Goal: Complete application form

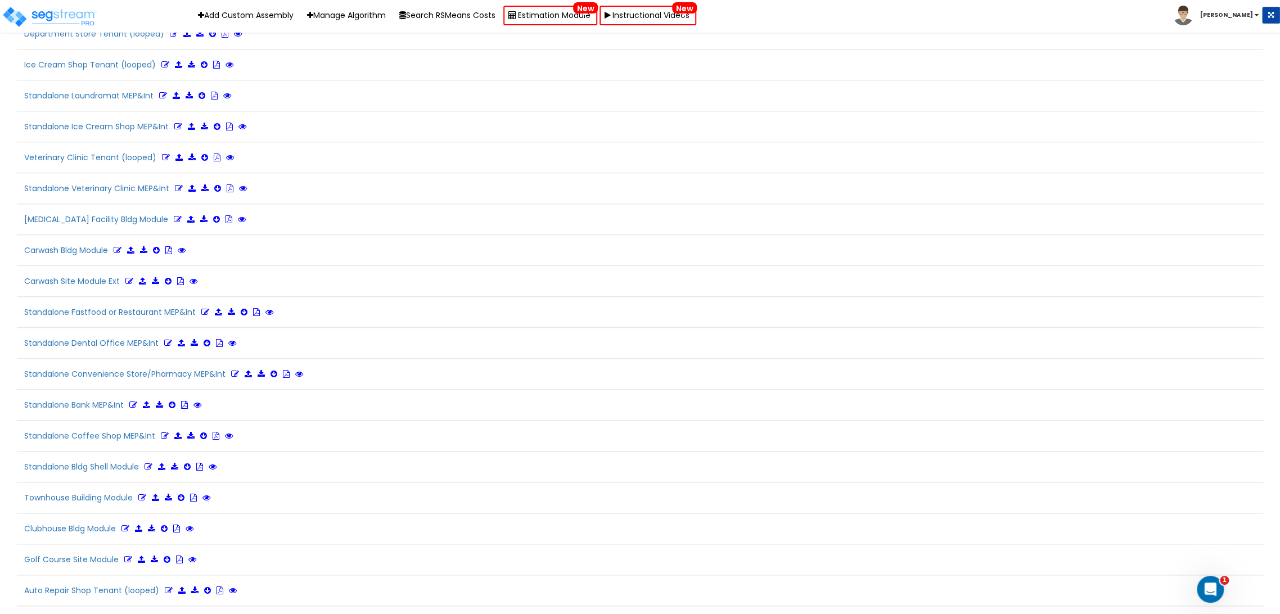
scroll to position [2317, 0]
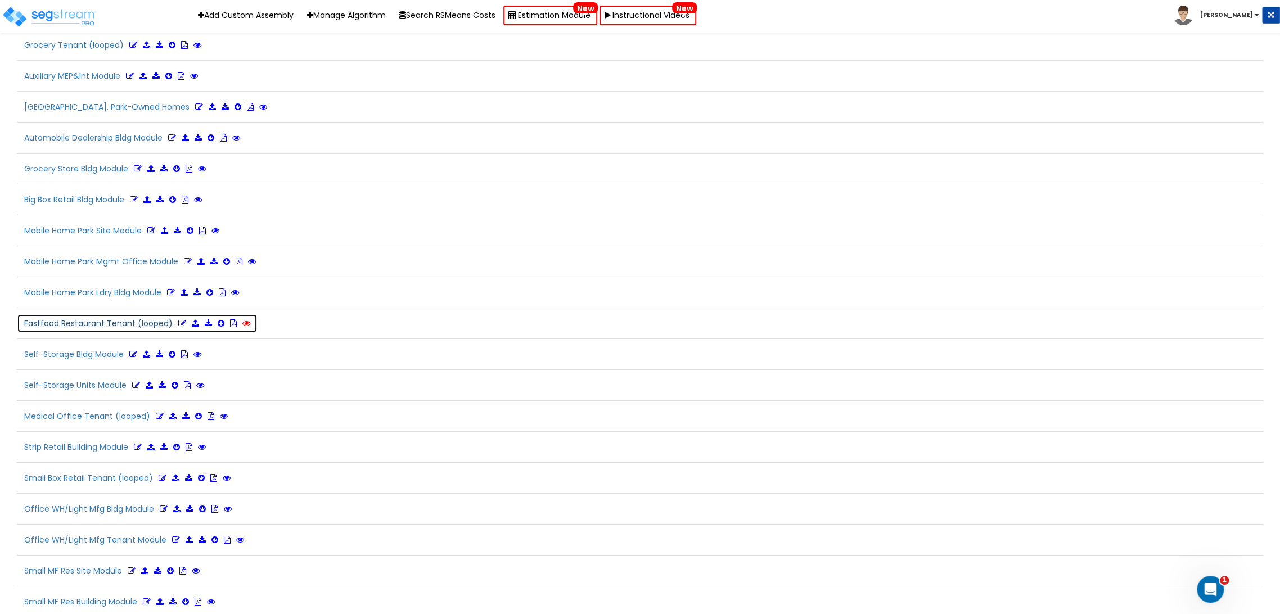
click at [244, 319] on icon at bounding box center [246, 323] width 8 height 8
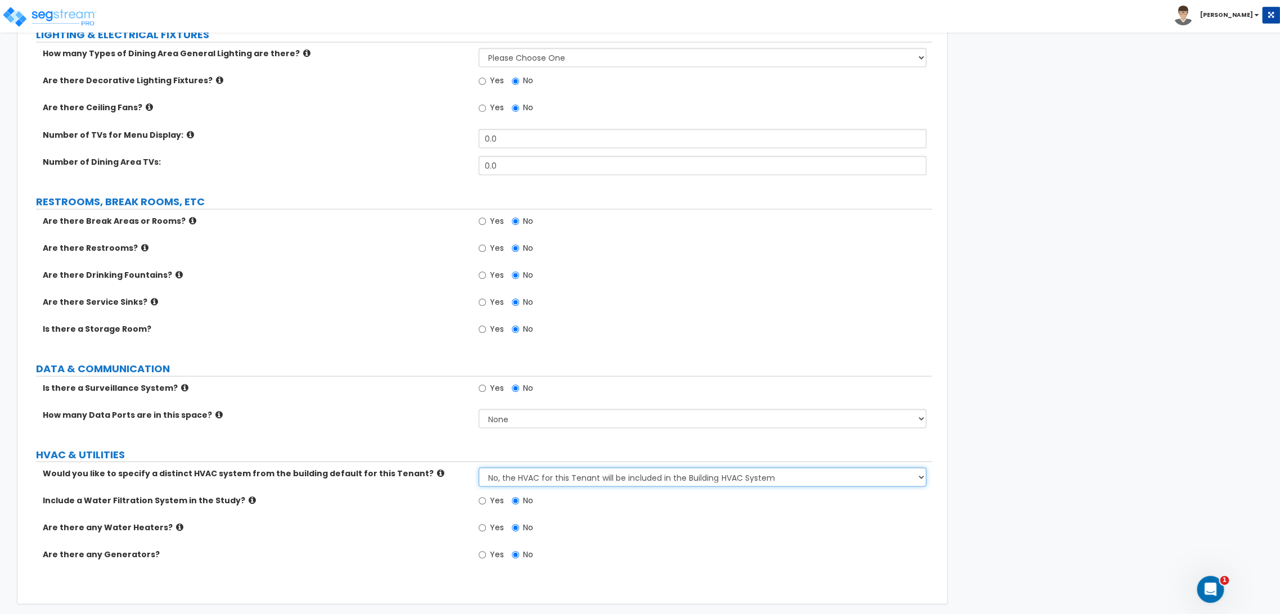
click at [680, 475] on select "No, the HVAC for this Tenant will be included in the Building HVAC System Yes, …" at bounding box center [701, 476] width 447 height 19
select select "1.0"
click at [478, 467] on select "No, the HVAC for this Tenant will be included in the Building HVAC System Yes, …" at bounding box center [701, 476] width 447 height 19
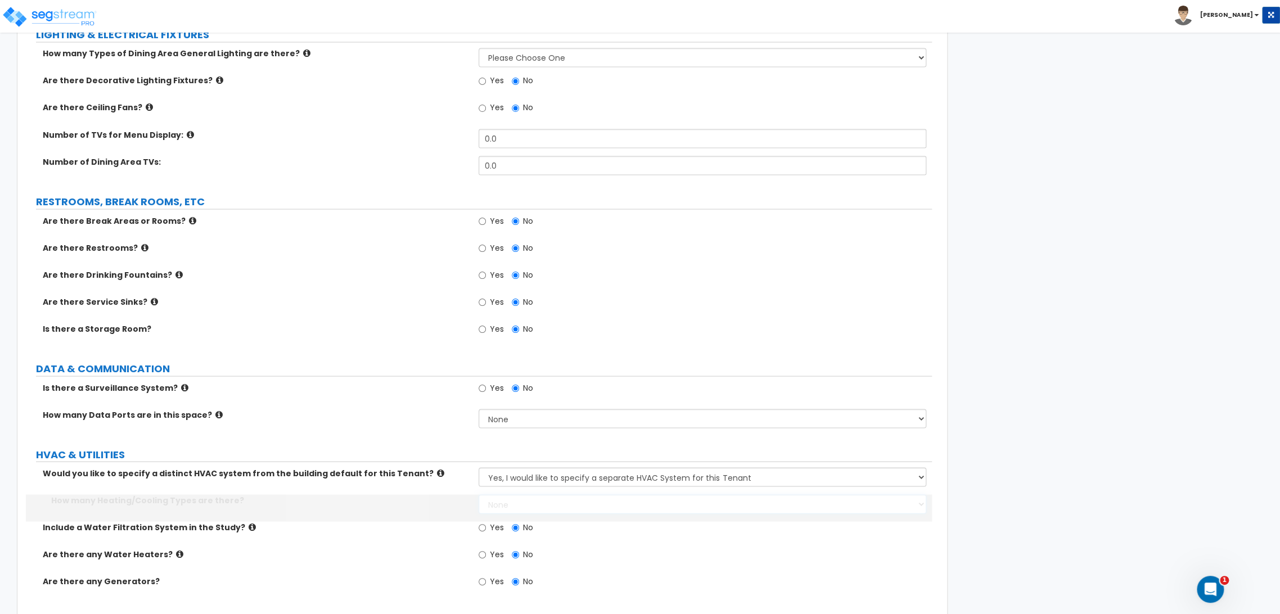
click at [503, 500] on select "None 1 2 3" at bounding box center [701, 503] width 447 height 19
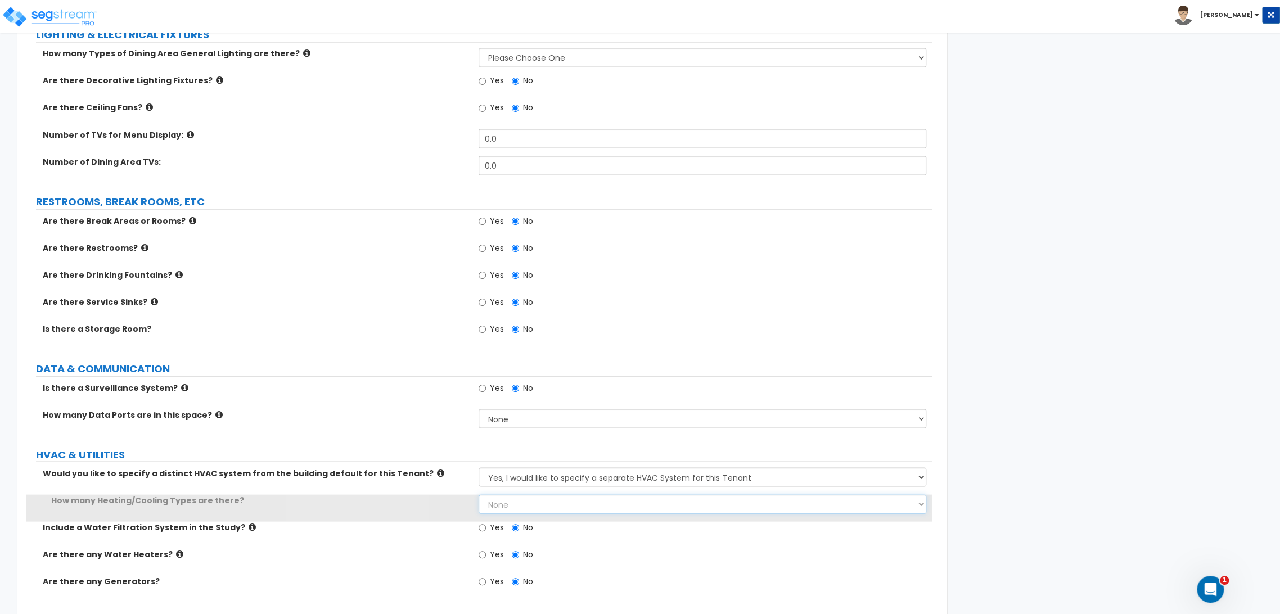
select select "1.0"
click at [478, 494] on select "None 1 2 3" at bounding box center [701, 503] width 447 height 19
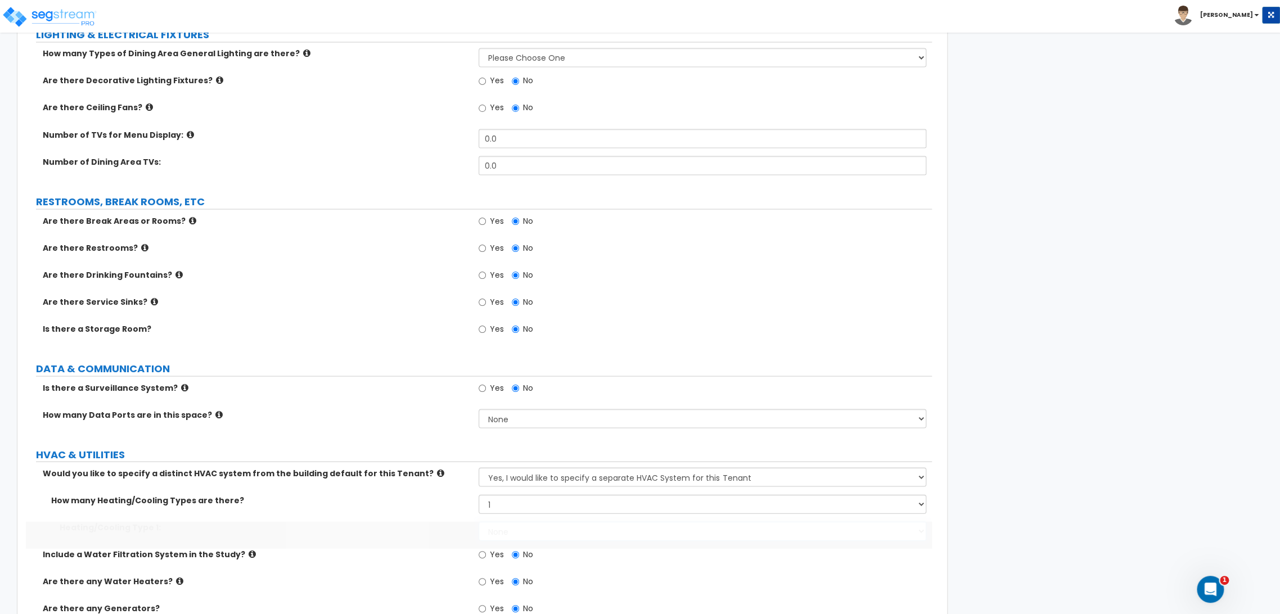
click at [526, 530] on select "None Heat Only Centralized Heating & Cooling Thru Wall Air Conditioners Mini Sp…" at bounding box center [701, 530] width 447 height 19
select select "2.0"
click at [478, 521] on select "None Heat Only Centralized Heating & Cooling Thru Wall Air Conditioners Mini Sp…" at bounding box center [701, 530] width 447 height 19
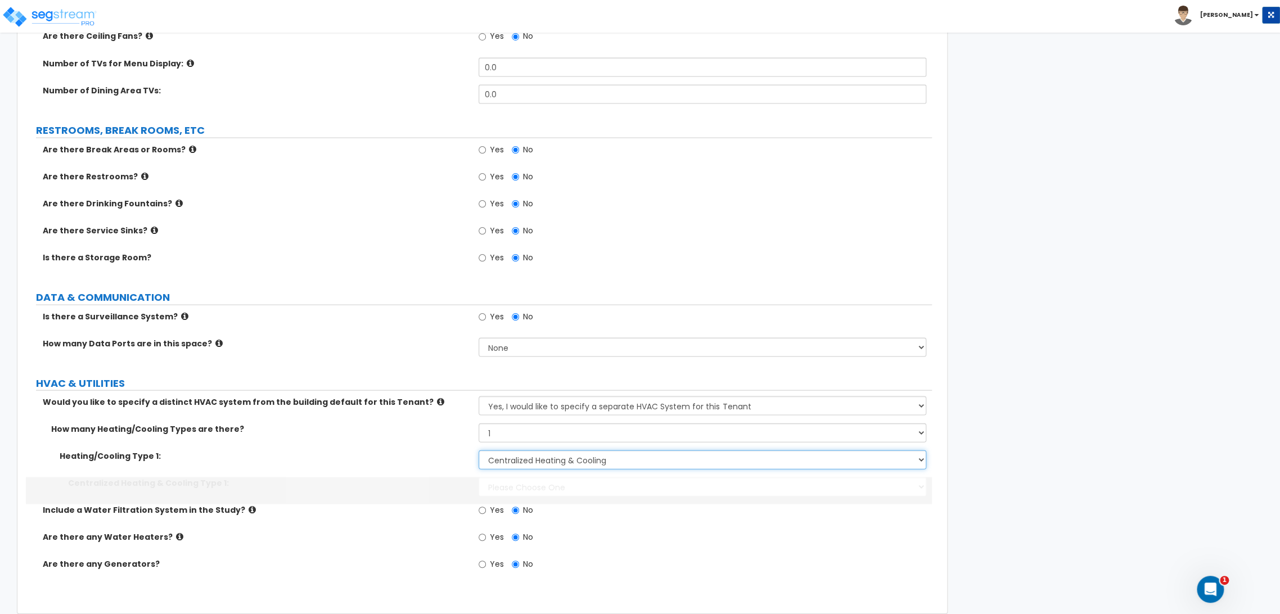
scroll to position [1386, 0]
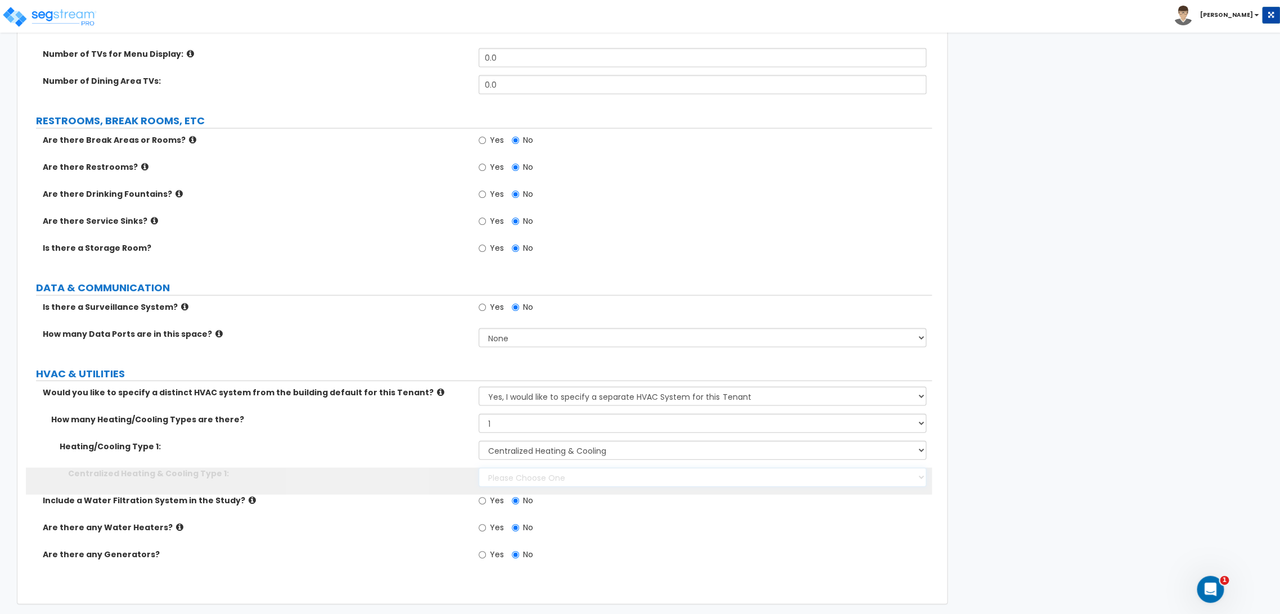
click at [612, 477] on select "Please Choose One Rooftop Unit Furnace-Condenser Forced Air Split Heating/Cooli…" at bounding box center [701, 476] width 447 height 19
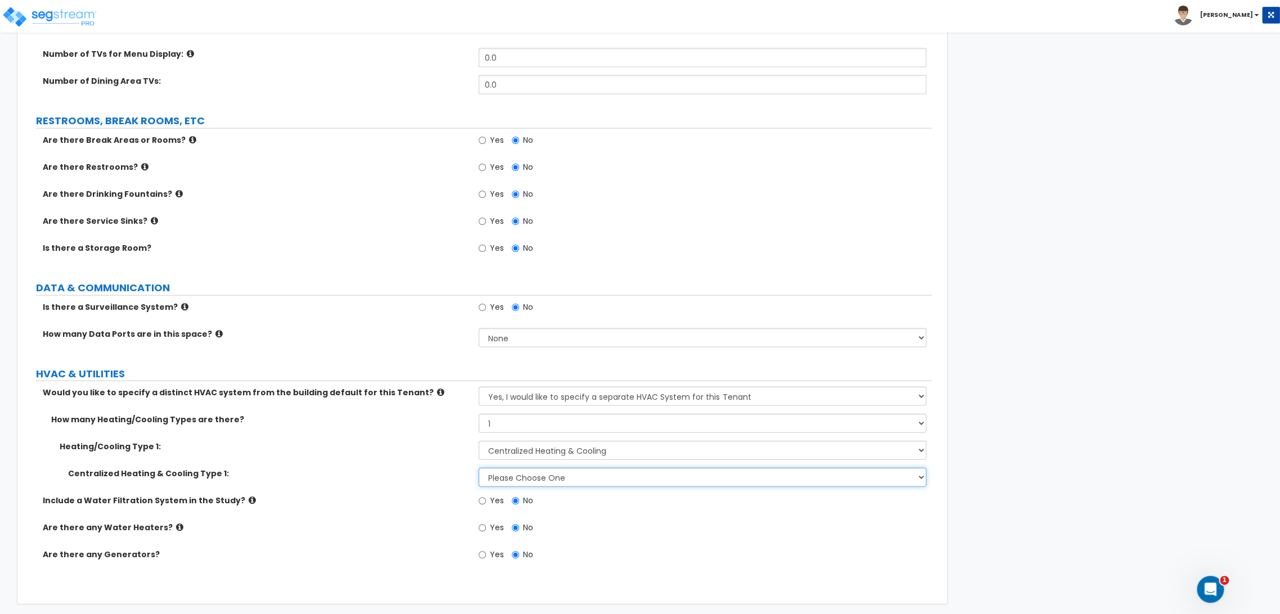
click at [607, 480] on select "Please Choose One Rooftop Unit Furnace-Condenser Forced Air Split Heating/Cooli…" at bounding box center [701, 476] width 447 height 19
select select "2.0"
click at [478, 467] on select "Please Choose One Rooftop Unit Furnace-Condenser Forced Air Split Heating/Cooli…" at bounding box center [701, 476] width 447 height 19
click at [610, 475] on select "Please Choose One Rooftop Unit Furnace-Condenser Forced Air Split Heating/Cooli…" at bounding box center [701, 476] width 447 height 19
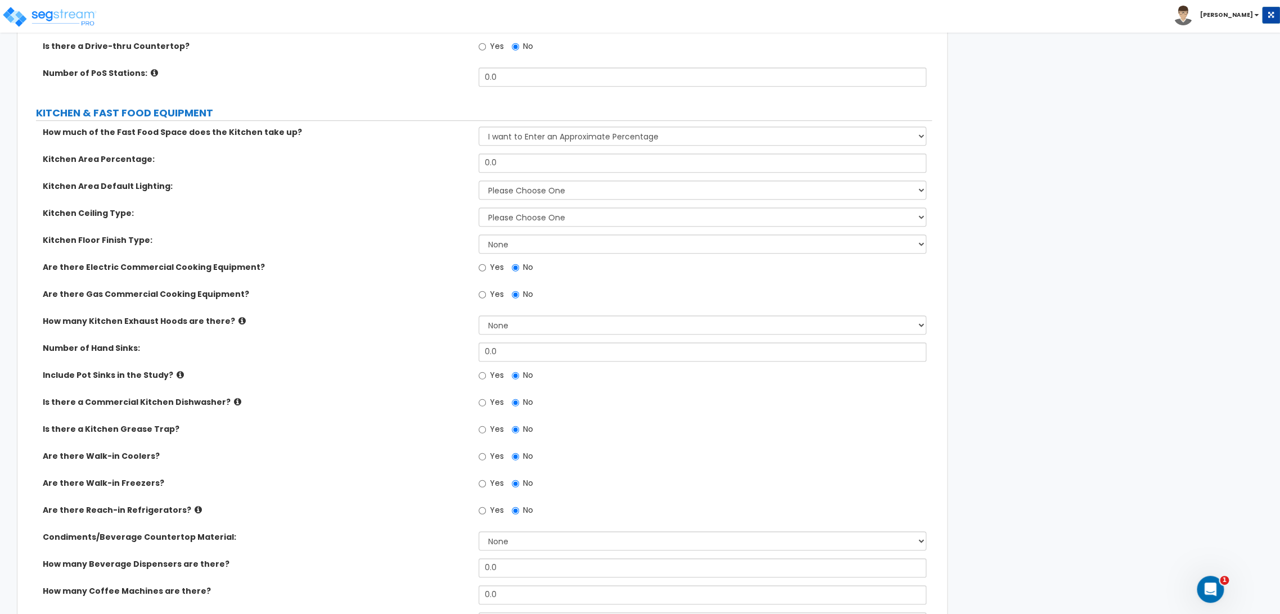
scroll to position [312, 0]
